Goal: Information Seeking & Learning: Learn about a topic

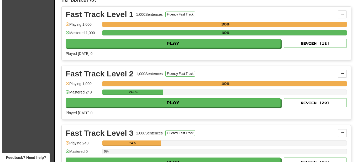
scroll to position [134, 0]
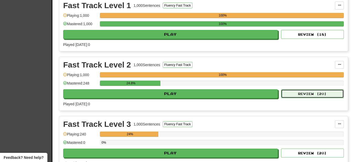
click at [318, 93] on button "Review ( 20 )" at bounding box center [312, 93] width 63 height 9
select select "**"
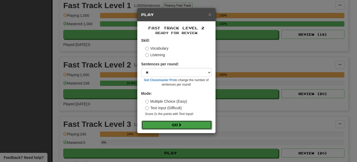
click at [180, 126] on span at bounding box center [180, 125] width 4 height 4
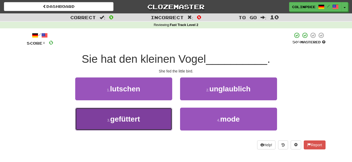
click at [129, 119] on span "gefüttert" at bounding box center [125, 119] width 30 height 8
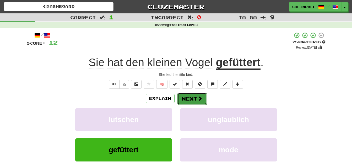
click at [193, 100] on button "Next" at bounding box center [192, 99] width 29 height 12
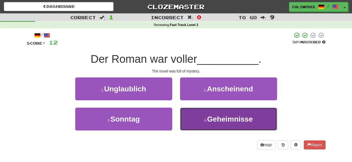
click at [233, 119] on span "Geheimnisse" at bounding box center [230, 119] width 46 height 8
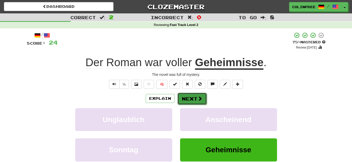
click at [196, 100] on button "Next" at bounding box center [192, 99] width 29 height 12
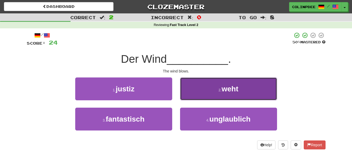
click at [232, 89] on span "weht" at bounding box center [230, 89] width 17 height 8
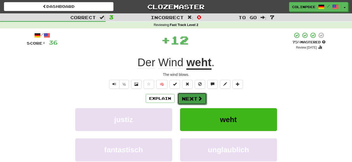
click at [195, 100] on button "Next" at bounding box center [192, 99] width 29 height 12
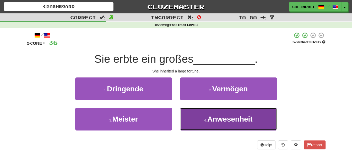
click at [230, 120] on span "Anwesenheit" at bounding box center [229, 119] width 45 height 8
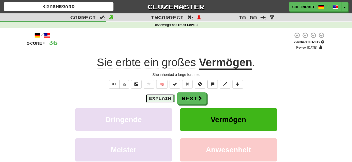
click at [161, 100] on button "Explain" at bounding box center [160, 98] width 29 height 9
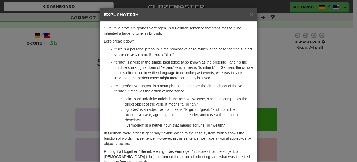
drag, startPoint x: 247, startPoint y: 13, endPoint x: 251, endPoint y: 19, distance: 6.6
click at [248, 14] on div "× Explanation" at bounding box center [178, 14] width 157 height 13
click at [250, 14] on span "×" at bounding box center [251, 14] width 3 height 6
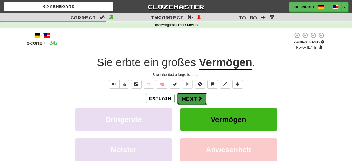
click at [192, 99] on button "Next" at bounding box center [192, 99] width 29 height 12
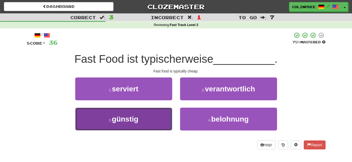
click at [126, 119] on span "günstig" at bounding box center [125, 119] width 26 height 8
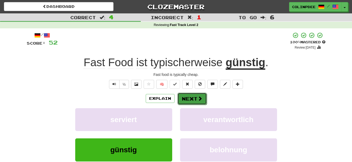
click at [193, 97] on button "Next" at bounding box center [192, 99] width 29 height 12
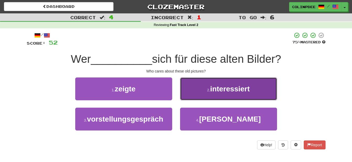
click at [231, 88] on span "interessiert" at bounding box center [230, 89] width 40 height 8
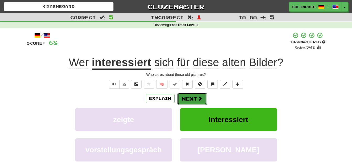
click at [193, 99] on button "Next" at bounding box center [192, 99] width 29 height 12
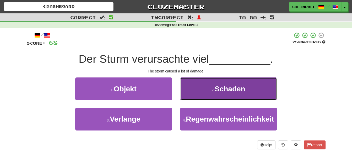
click at [234, 87] on span "Schaden" at bounding box center [230, 89] width 31 height 8
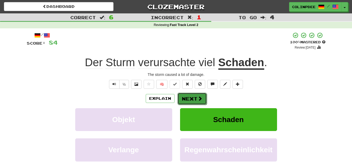
click at [191, 99] on button "Next" at bounding box center [192, 99] width 29 height 12
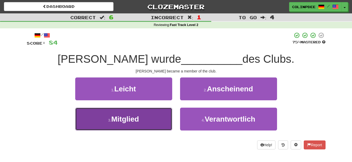
click at [131, 120] on span "Mitglied" at bounding box center [125, 119] width 28 height 8
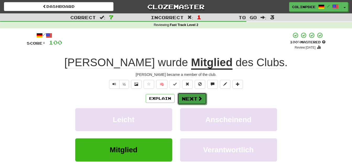
click at [196, 100] on button "Next" at bounding box center [192, 99] width 29 height 12
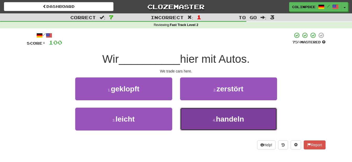
click at [232, 121] on span "handeln" at bounding box center [230, 119] width 28 height 8
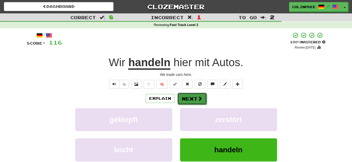
click at [194, 100] on button "Next" at bounding box center [192, 99] width 29 height 12
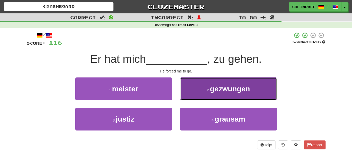
click at [232, 90] on span "gezwungen" at bounding box center [230, 89] width 40 height 8
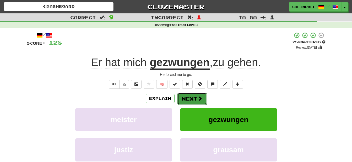
click at [195, 99] on button "Next" at bounding box center [192, 99] width 29 height 12
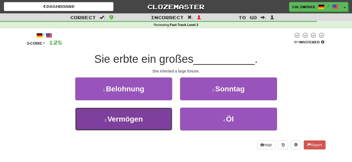
click at [127, 120] on span "Vermögen" at bounding box center [125, 119] width 35 height 8
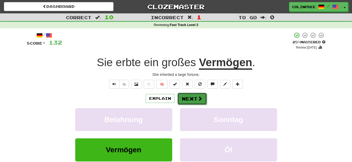
click at [194, 100] on button "Next" at bounding box center [192, 99] width 29 height 12
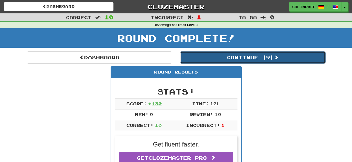
click at [259, 58] on button "Continue ( 9 )" at bounding box center [253, 57] width 146 height 12
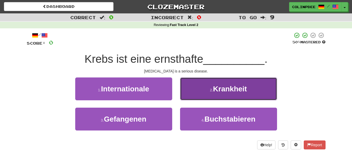
click at [234, 89] on span "Krankheit" at bounding box center [230, 89] width 34 height 8
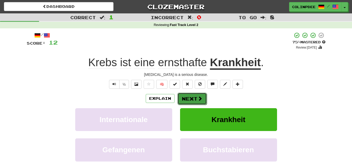
click at [196, 100] on button "Next" at bounding box center [192, 99] width 29 height 12
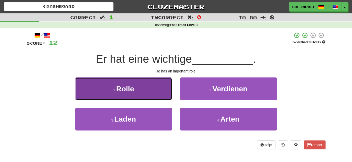
click at [127, 89] on span "Rolle" at bounding box center [125, 89] width 18 height 8
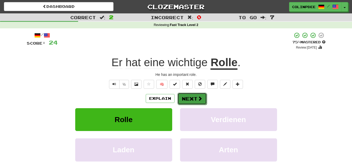
click at [195, 99] on button "Next" at bounding box center [192, 99] width 29 height 12
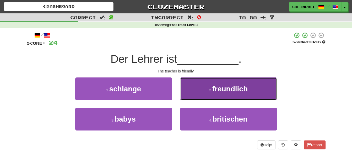
click at [229, 89] on span "freundlich" at bounding box center [229, 89] width 35 height 8
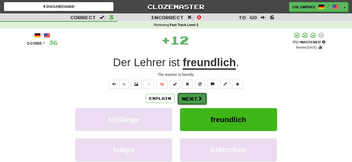
click at [192, 98] on button "Next" at bounding box center [192, 99] width 29 height 12
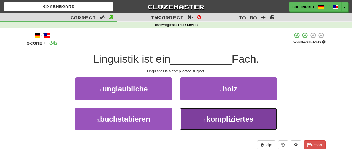
click at [235, 120] on span "kompliziertes" at bounding box center [230, 119] width 47 height 8
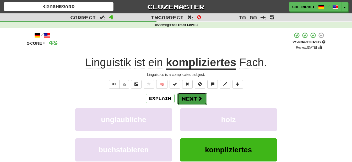
click at [193, 97] on button "Next" at bounding box center [192, 99] width 29 height 12
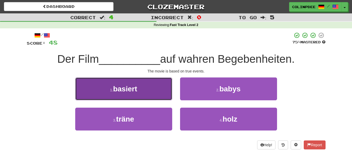
click at [128, 88] on span "basiert" at bounding box center [125, 89] width 24 height 8
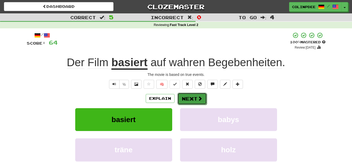
click at [198, 99] on span at bounding box center [200, 98] width 5 height 5
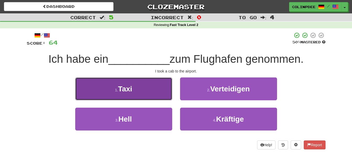
click at [128, 89] on span "Taxi" at bounding box center [125, 89] width 14 height 8
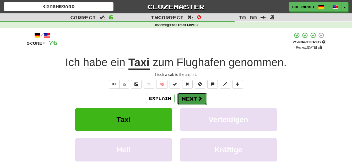
click at [193, 99] on button "Next" at bounding box center [192, 99] width 29 height 12
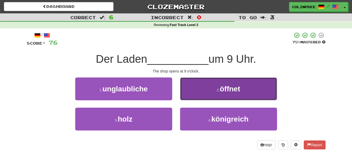
click at [231, 89] on span "öffnet" at bounding box center [230, 89] width 20 height 8
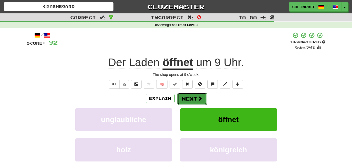
click at [193, 99] on button "Next" at bounding box center [192, 99] width 29 height 12
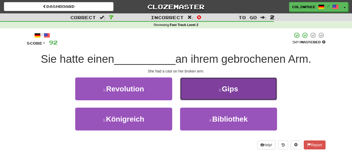
click at [232, 88] on span "Gips" at bounding box center [230, 89] width 16 height 8
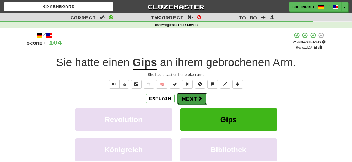
click at [195, 100] on button "Next" at bounding box center [192, 99] width 29 height 12
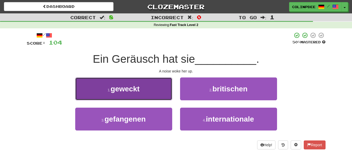
click at [127, 88] on span "geweckt" at bounding box center [125, 89] width 29 height 8
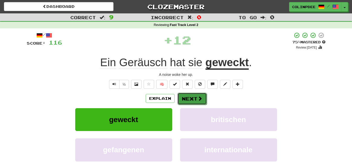
click at [193, 100] on button "Next" at bounding box center [192, 99] width 29 height 12
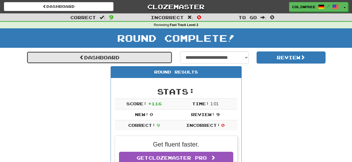
click at [98, 58] on link "Dashboard" at bounding box center [100, 57] width 146 height 12
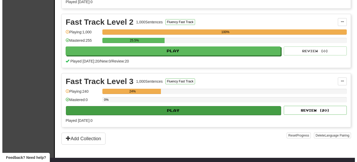
scroll to position [187, 0]
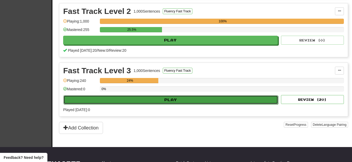
click at [177, 97] on button "Play" at bounding box center [170, 99] width 215 height 9
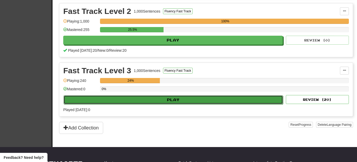
select select "**"
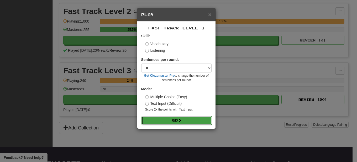
click at [177, 119] on button "Go" at bounding box center [176, 120] width 70 height 9
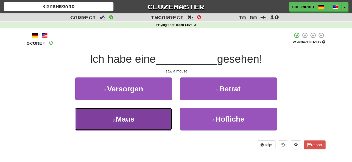
click at [127, 121] on span "Maus" at bounding box center [125, 119] width 19 height 8
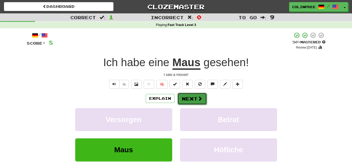
click at [195, 99] on button "Next" at bounding box center [192, 99] width 29 height 12
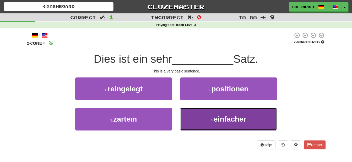
click at [231, 120] on span "einfacher" at bounding box center [230, 119] width 33 height 8
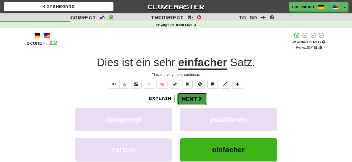
click at [195, 100] on button "Next" at bounding box center [192, 99] width 29 height 12
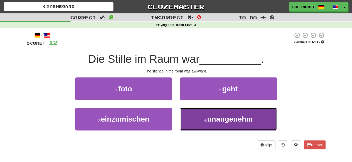
click at [231, 120] on span "unangenehm" at bounding box center [230, 119] width 46 height 8
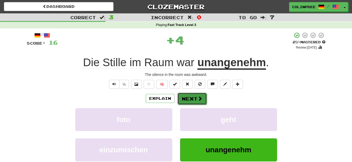
click at [190, 100] on button "Next" at bounding box center [192, 99] width 29 height 12
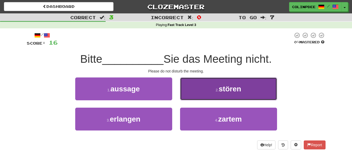
click at [233, 89] on span "stören" at bounding box center [230, 89] width 23 height 8
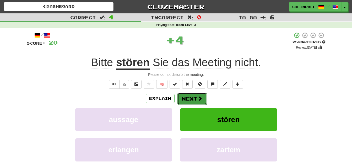
click at [196, 99] on button "Next" at bounding box center [192, 99] width 29 height 12
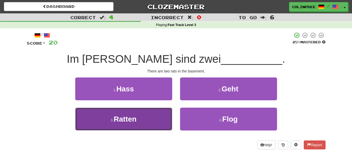
click at [131, 119] on span "Ratten" at bounding box center [125, 119] width 23 height 8
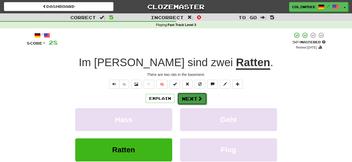
click at [196, 100] on button "Next" at bounding box center [192, 99] width 29 height 12
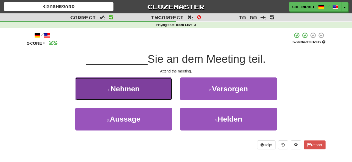
click at [124, 89] on span "Nehmen" at bounding box center [125, 89] width 29 height 8
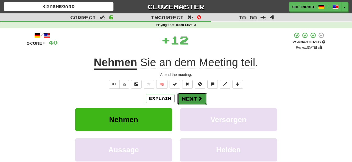
click at [191, 98] on button "Next" at bounding box center [192, 99] width 29 height 12
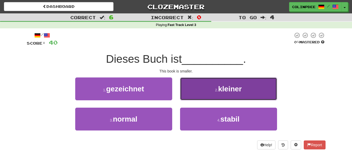
click at [232, 88] on span "kleiner" at bounding box center [230, 89] width 24 height 8
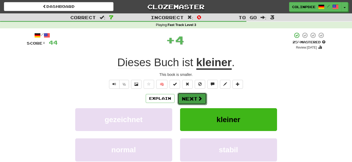
click at [195, 100] on button "Next" at bounding box center [192, 99] width 29 height 12
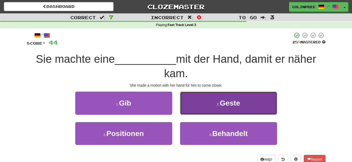
click at [232, 105] on span "Geste" at bounding box center [230, 103] width 20 height 8
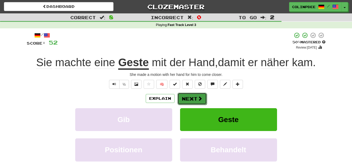
click at [192, 98] on button "Next" at bounding box center [192, 99] width 29 height 12
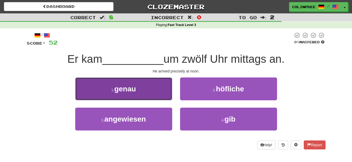
click at [126, 88] on span "genau" at bounding box center [125, 89] width 22 height 8
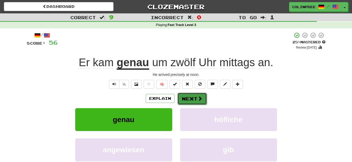
click at [191, 100] on button "Next" at bounding box center [192, 99] width 29 height 12
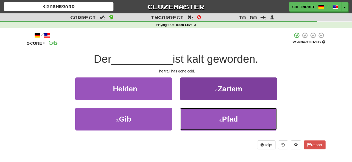
click at [230, 119] on span "Pfad" at bounding box center [230, 119] width 16 height 8
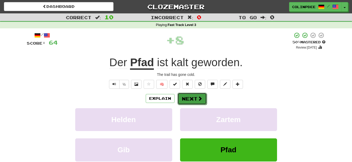
click at [193, 100] on button "Next" at bounding box center [192, 99] width 29 height 12
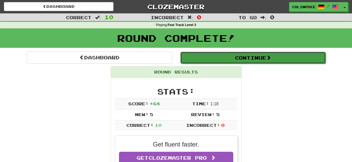
click at [242, 55] on button "Continue" at bounding box center [253, 58] width 146 height 12
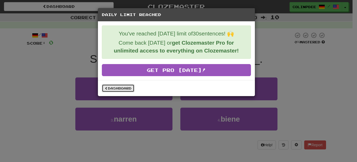
click at [117, 89] on link "Dashboard" at bounding box center [118, 88] width 33 height 8
